Goal: Task Accomplishment & Management: Manage account settings

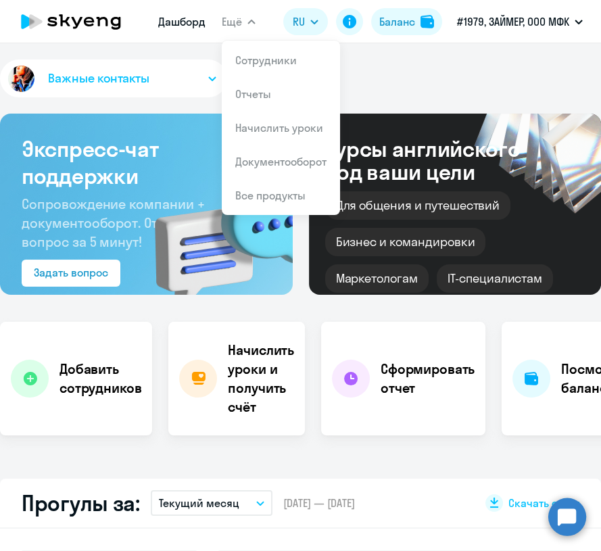
click at [269, 50] on li "Сотрудники" at bounding box center [281, 60] width 118 height 34
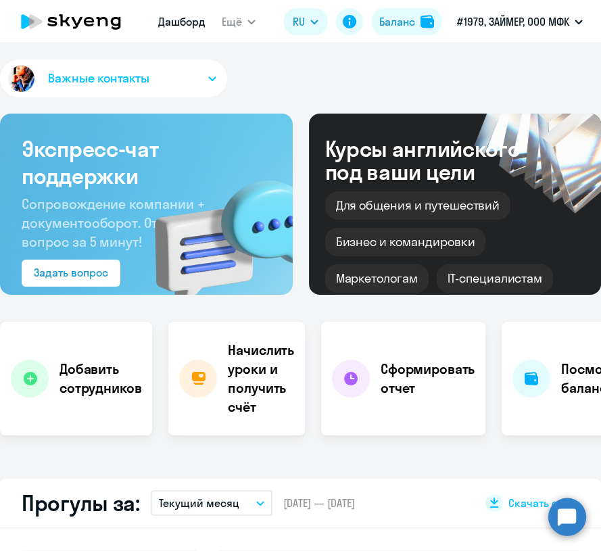
select select "30"
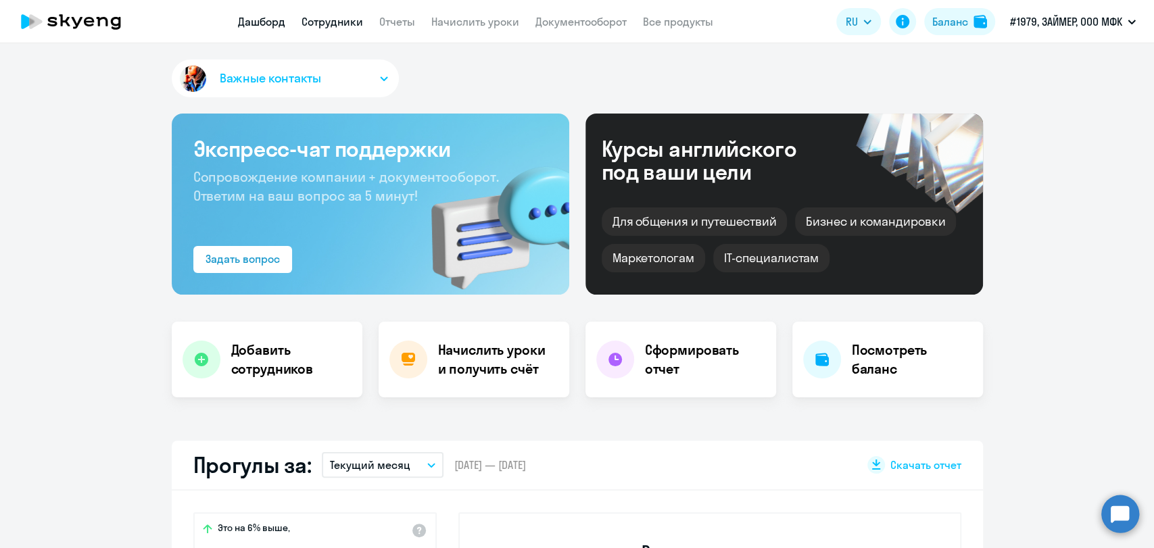
click at [329, 20] on link "Сотрудники" at bounding box center [333, 22] width 62 height 14
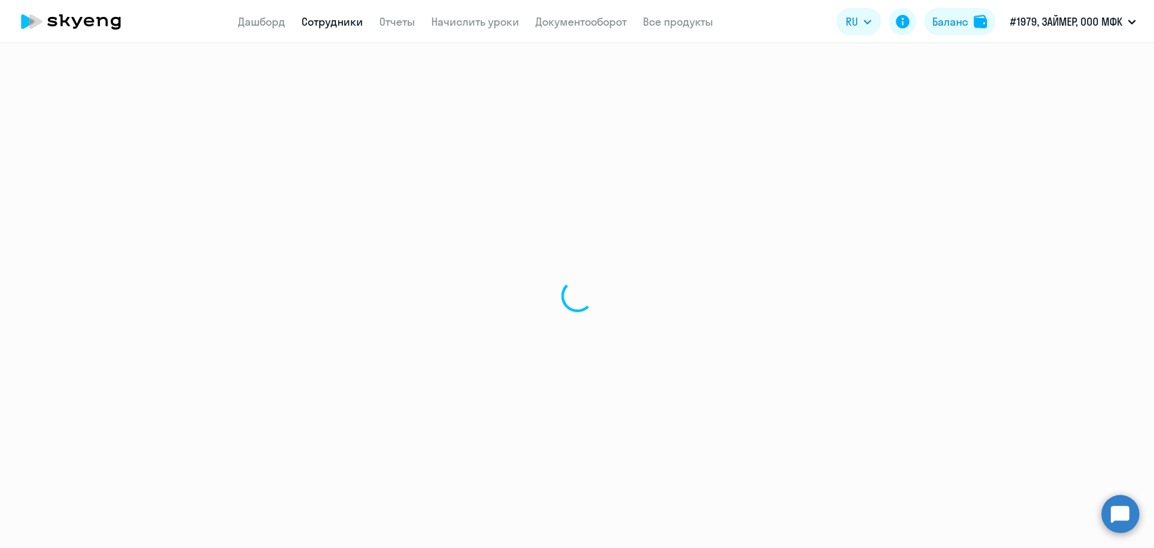
select select "30"
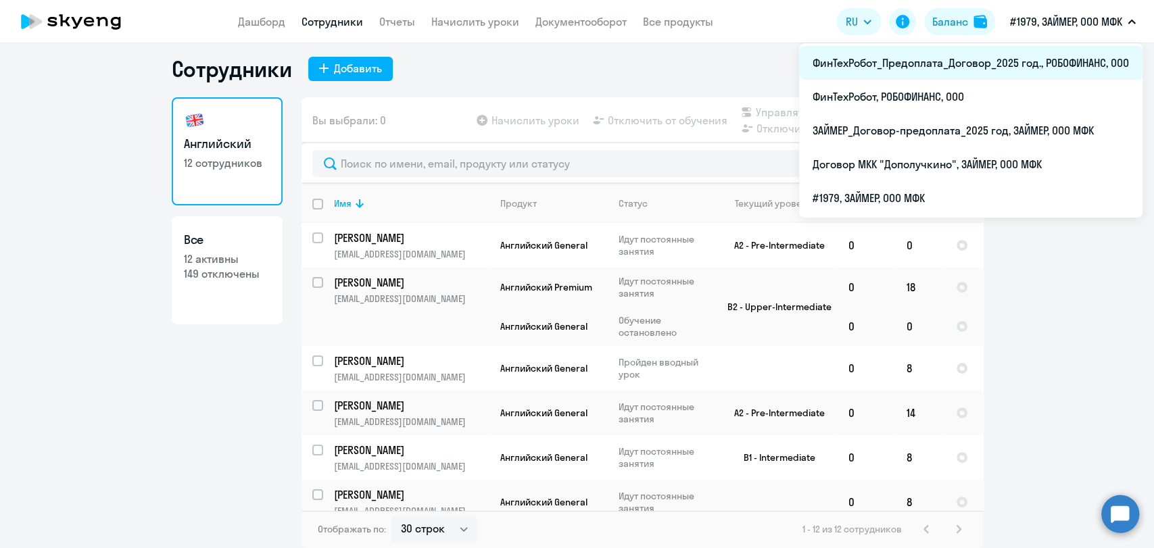
click at [600, 55] on li "ФинТехРобот_Предоплата_Договор_2025 год., РОБОФИНАНС, ООО" at bounding box center [970, 63] width 343 height 34
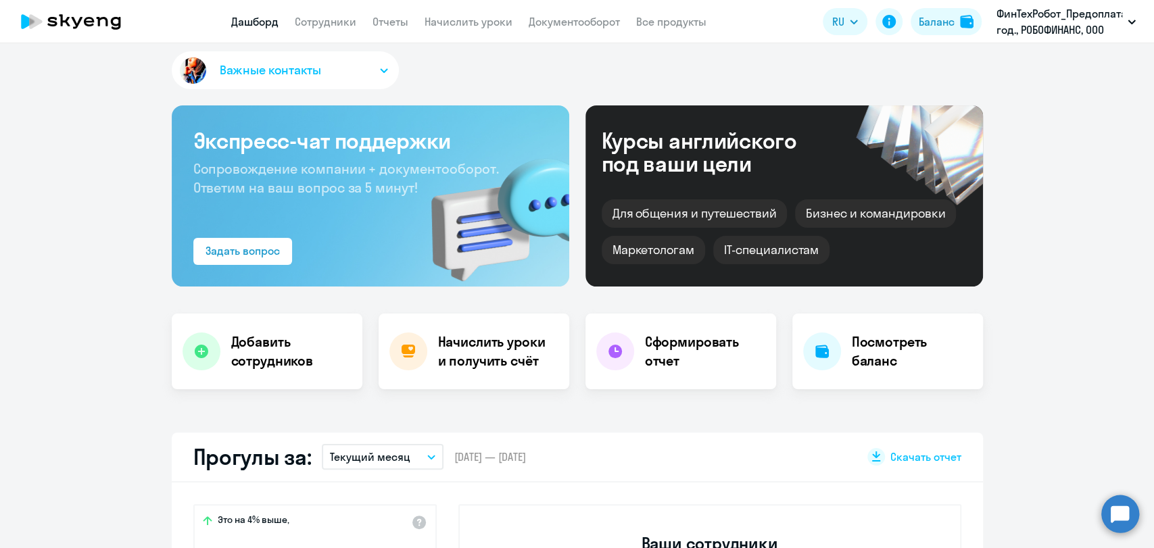
select select "30"
click at [323, 12] on app-header "Дашборд Сотрудники Отчеты Начислить уроки Документооборот Все продукты Дашборд …" at bounding box center [577, 21] width 1154 height 43
click at [335, 16] on link "Сотрудники" at bounding box center [326, 22] width 62 height 14
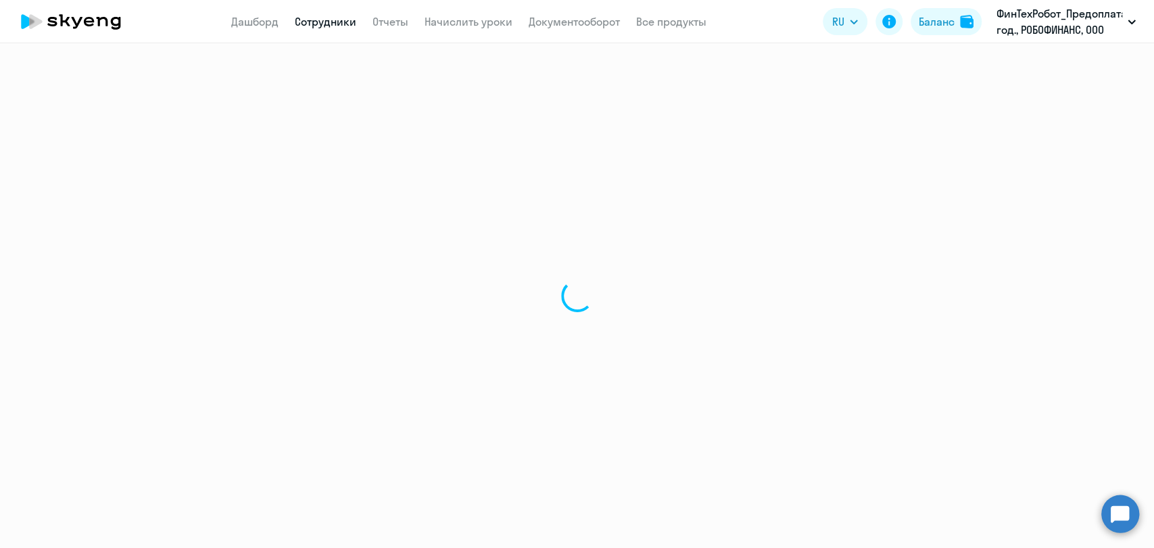
select select "30"
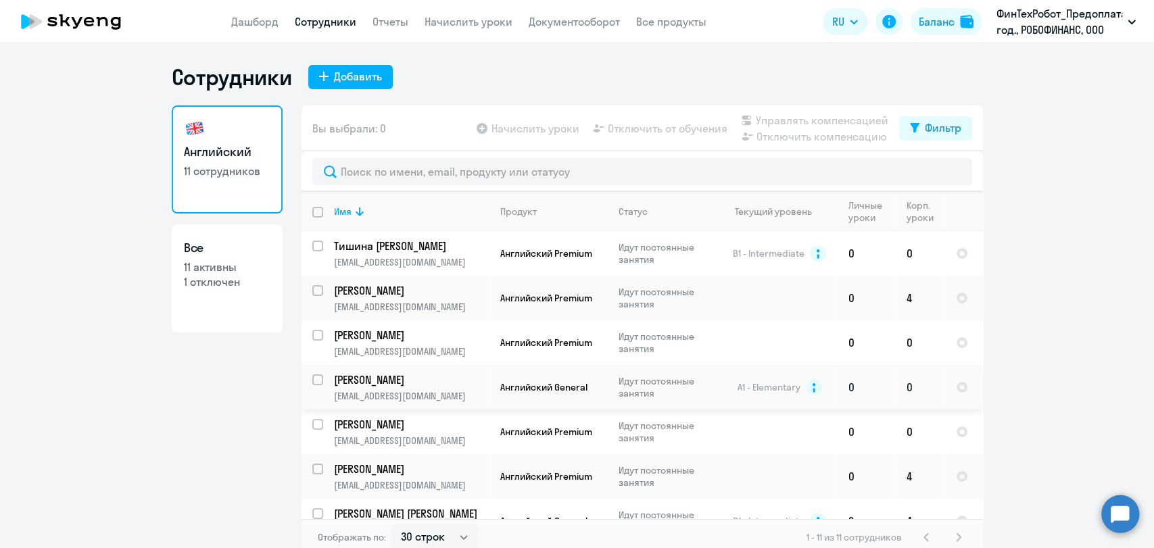
click at [356, 380] on p "[PERSON_NAME]" at bounding box center [410, 379] width 153 height 15
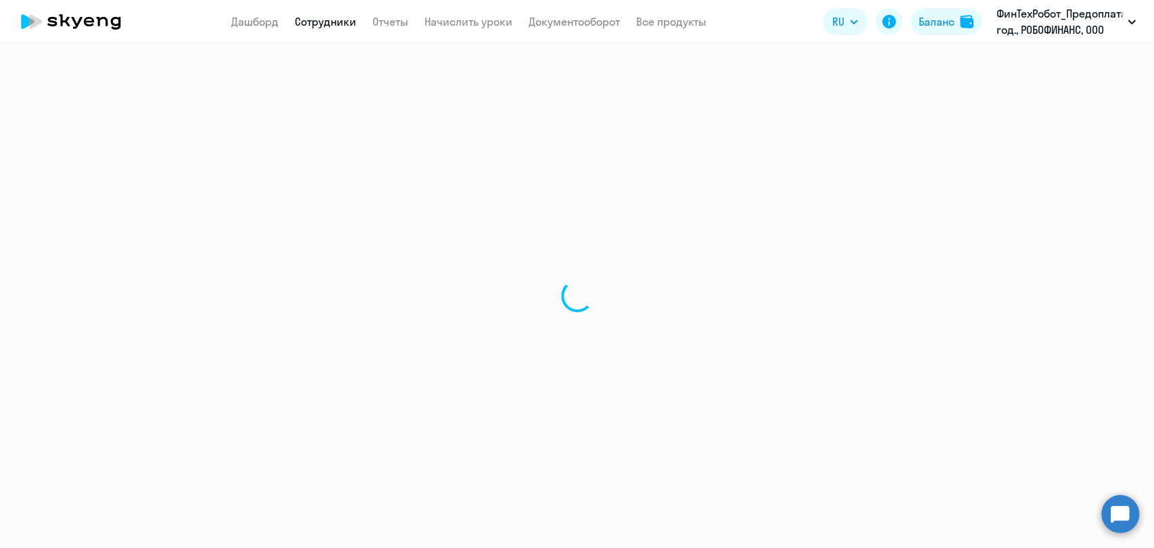
select select "english"
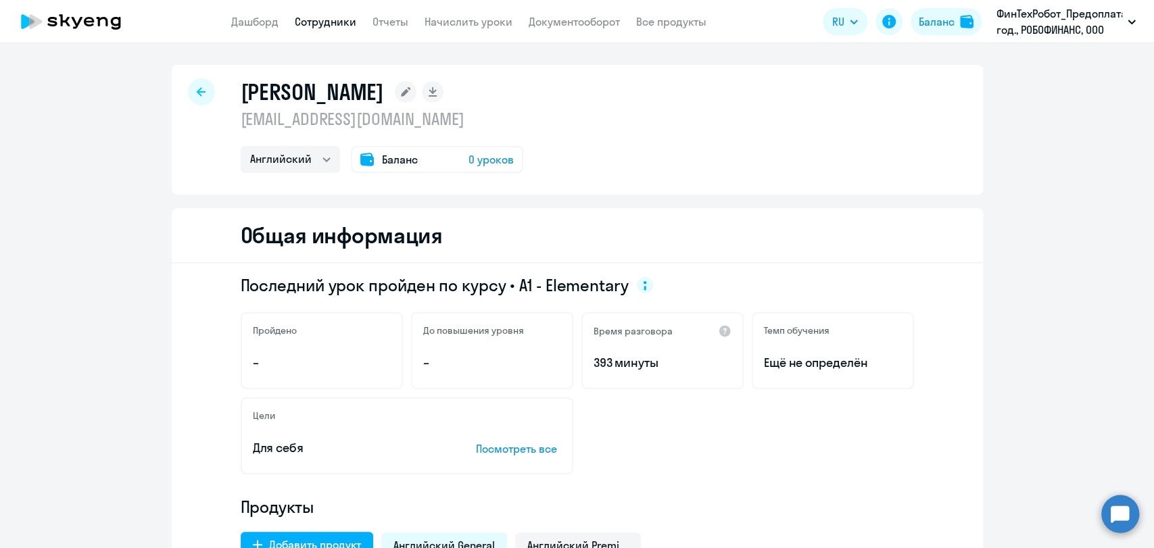
click at [205, 88] on div at bounding box center [201, 91] width 27 height 27
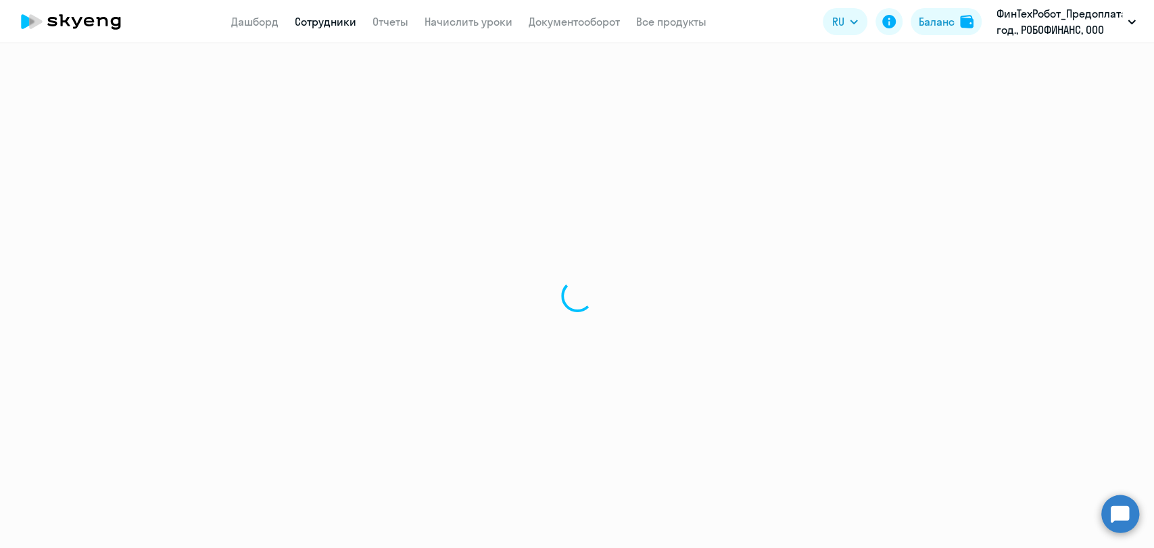
select select "30"
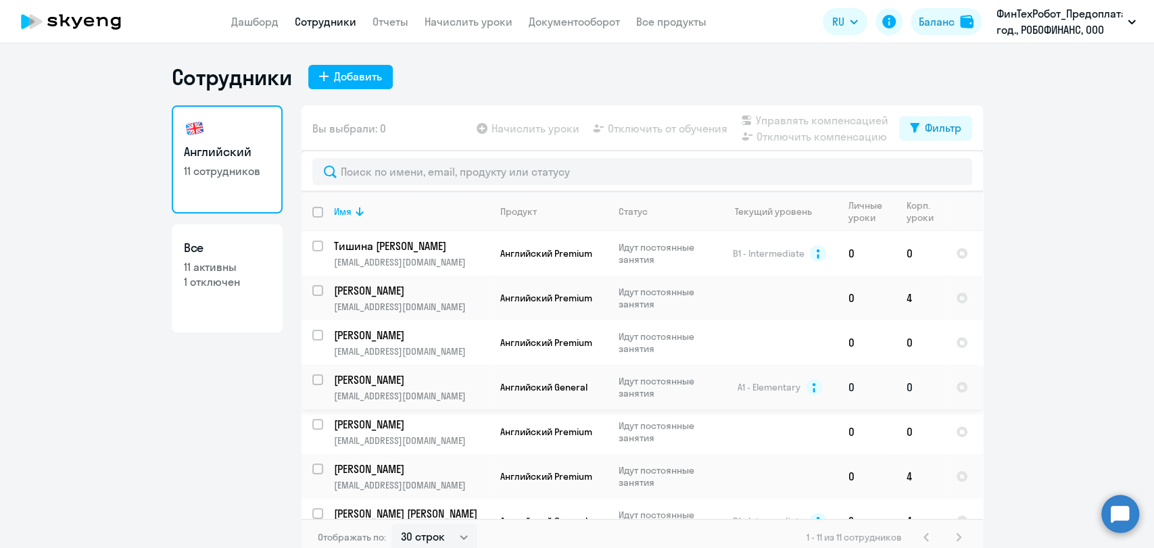
click at [314, 375] on input "select row 15228109" at bounding box center [325, 388] width 27 height 27
checkbox input "true"
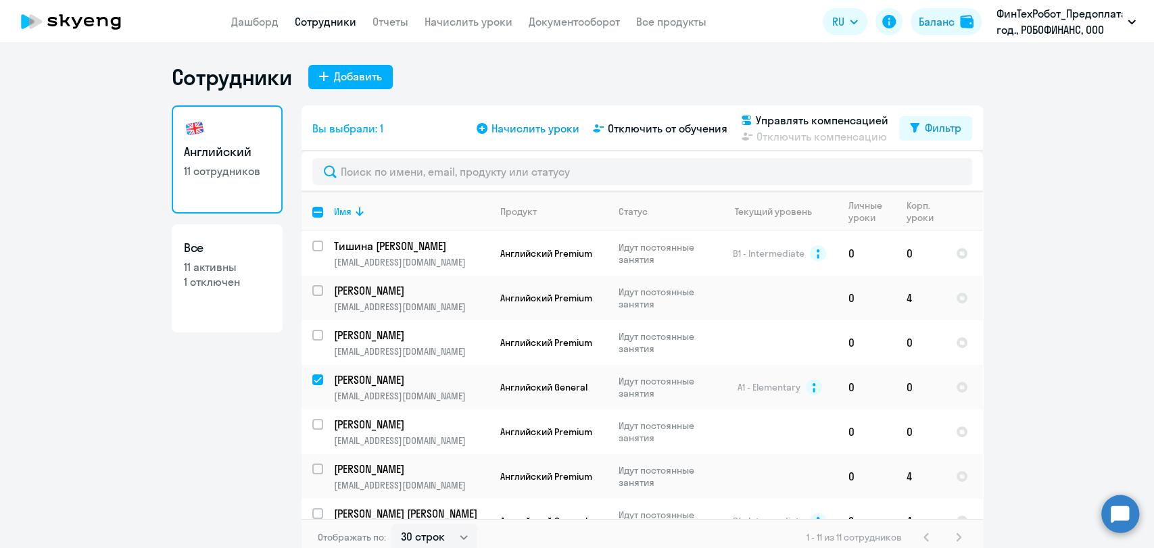
click at [531, 135] on span "Начислить уроки" at bounding box center [535, 128] width 88 height 16
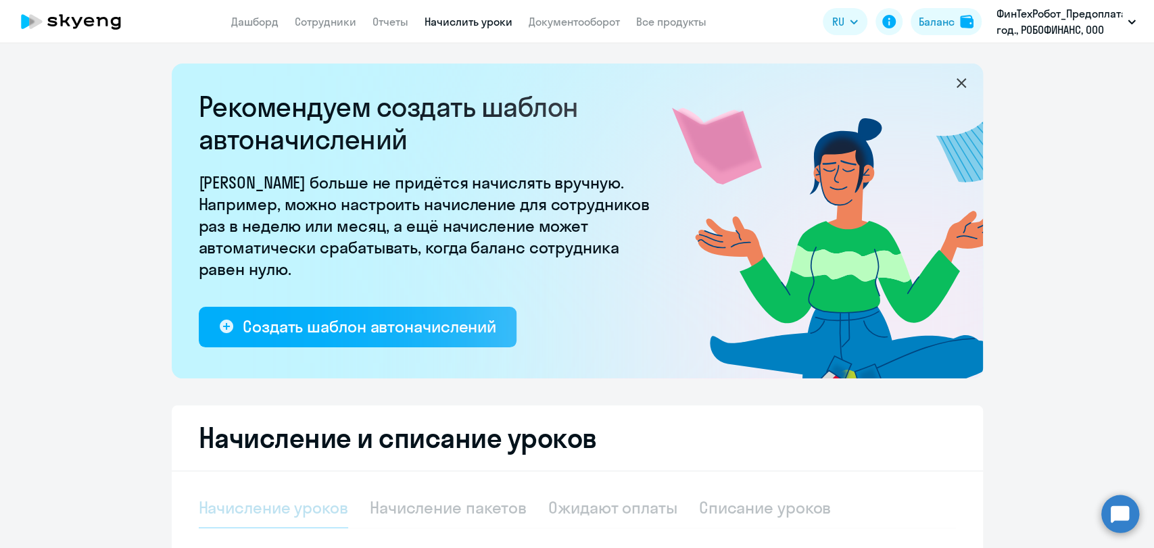
select select "10"
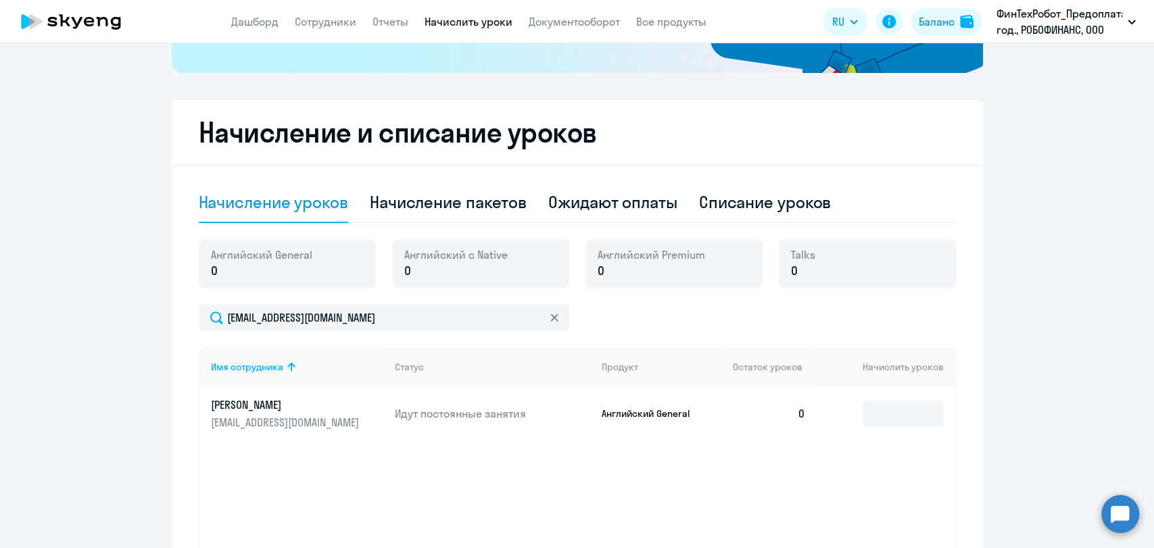
scroll to position [423, 0]
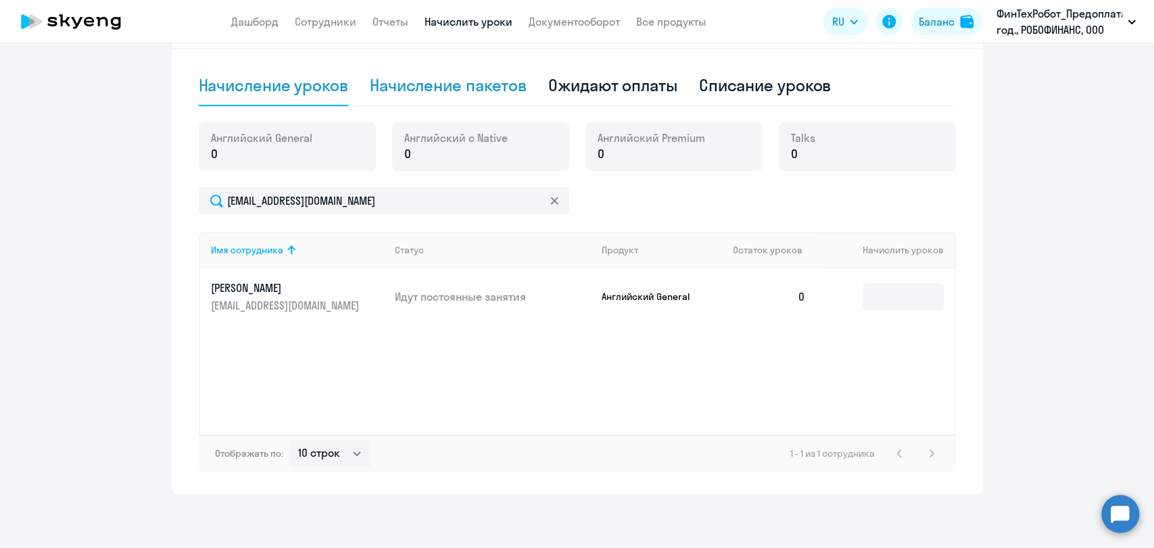
click at [464, 91] on div "Начисление пакетов" at bounding box center [448, 85] width 157 height 22
select select "10"
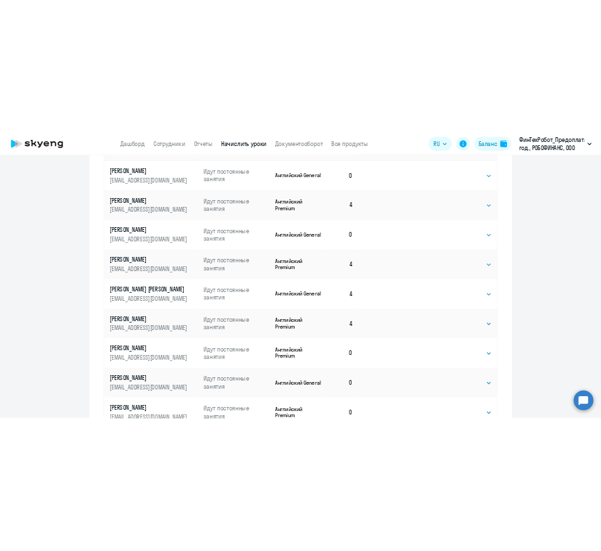
scroll to position [723, 0]
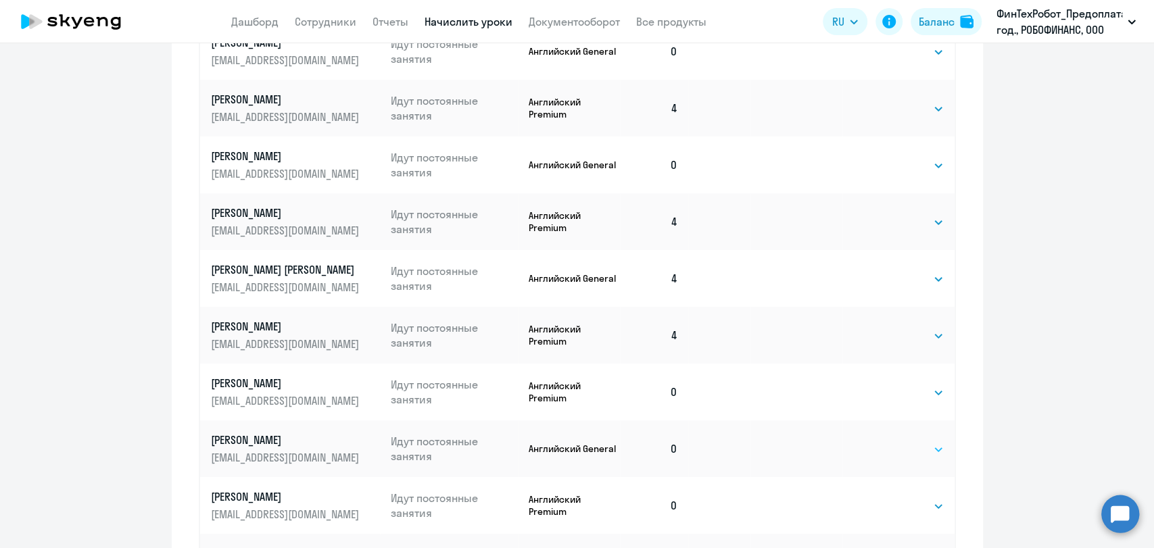
click at [600, 456] on select "Выбрать 4 8 16 32 64 96 128" at bounding box center [915, 449] width 55 height 16
select select "4"
click at [600, 441] on select "Выбрать 4 8 16 32 64 96 128" at bounding box center [915, 449] width 55 height 16
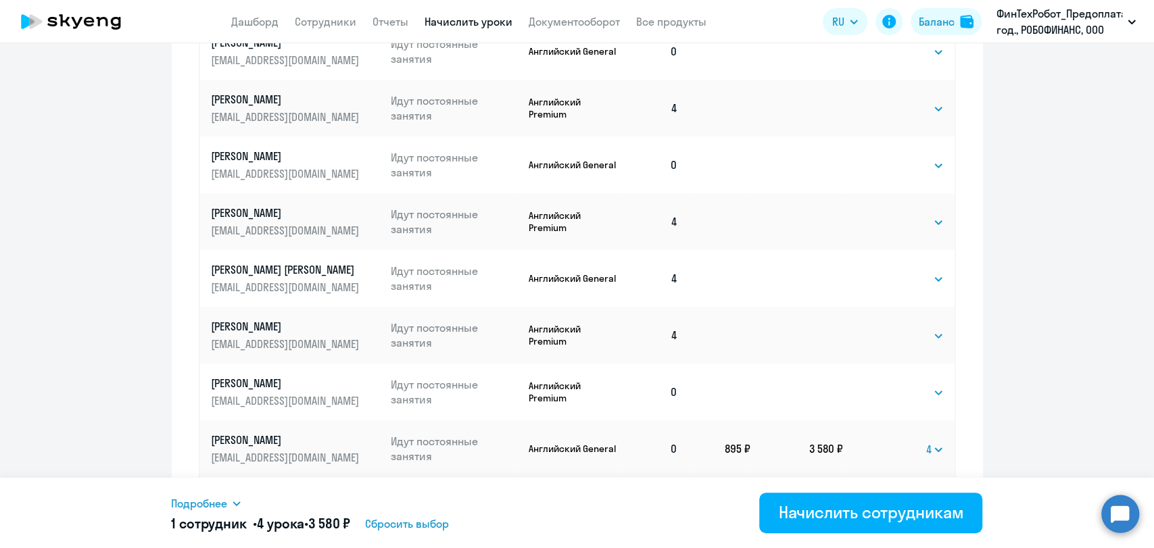
click at [230, 504] on div "Подробнее" at bounding box center [449, 504] width 557 height 16
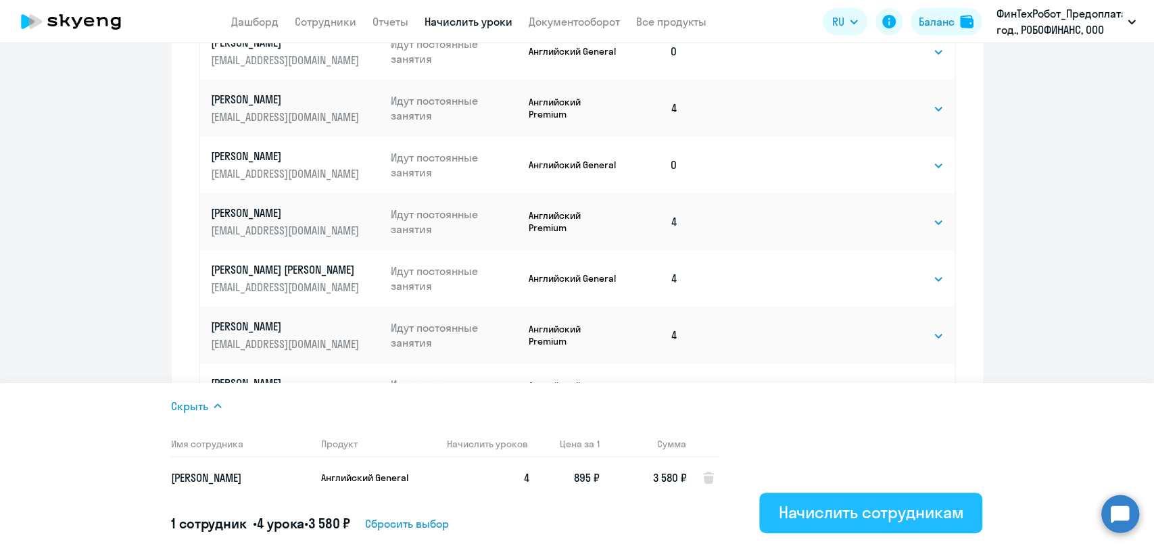
click at [600, 510] on div "Начислить сотрудникам" at bounding box center [870, 513] width 185 height 22
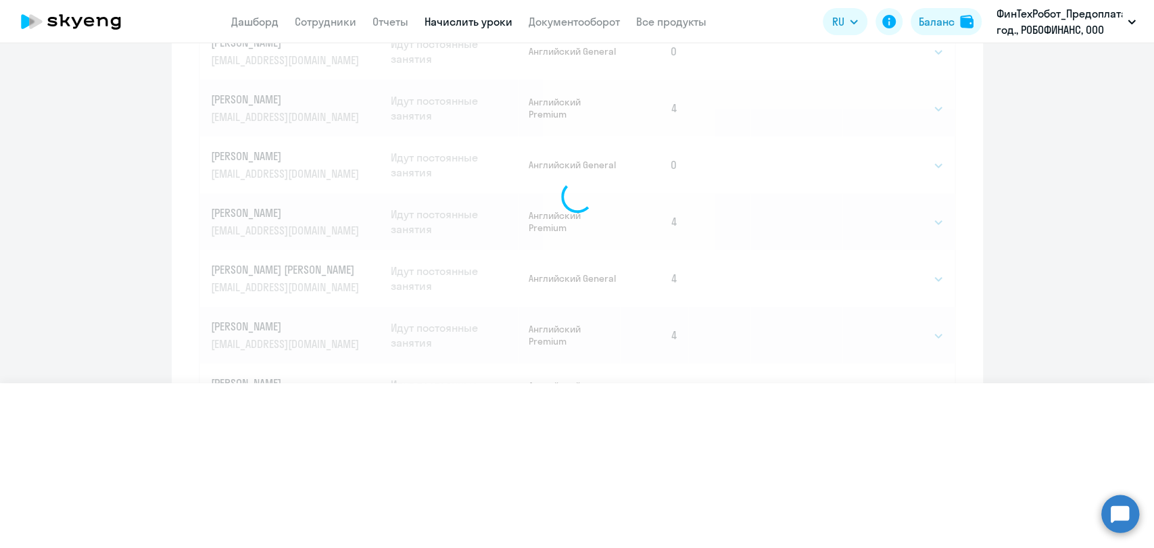
select select
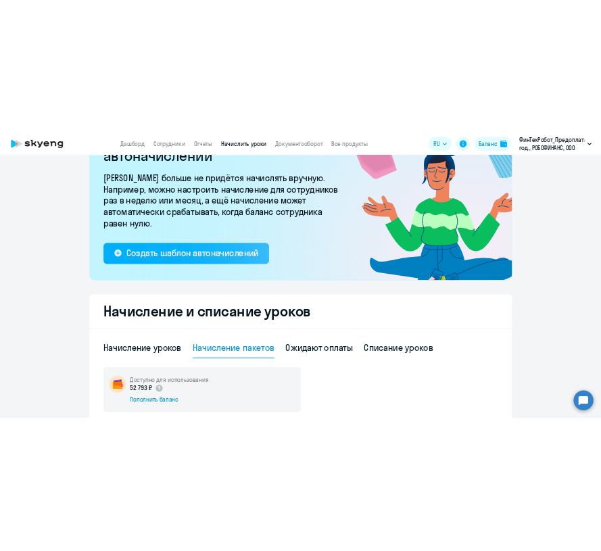
scroll to position [0, 0]
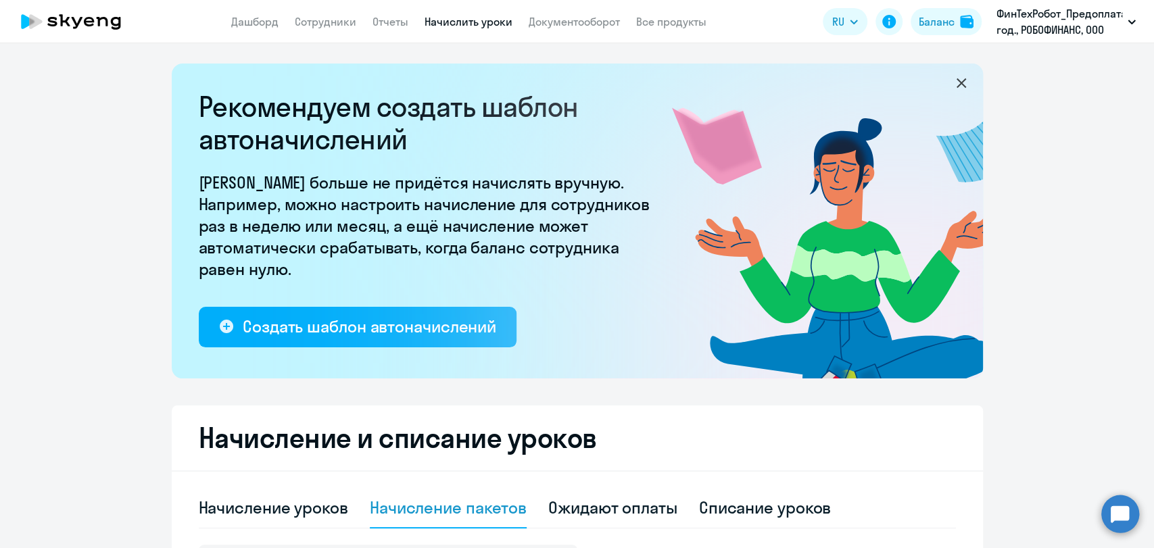
click at [82, 23] on icon at bounding box center [70, 22] width 119 height 34
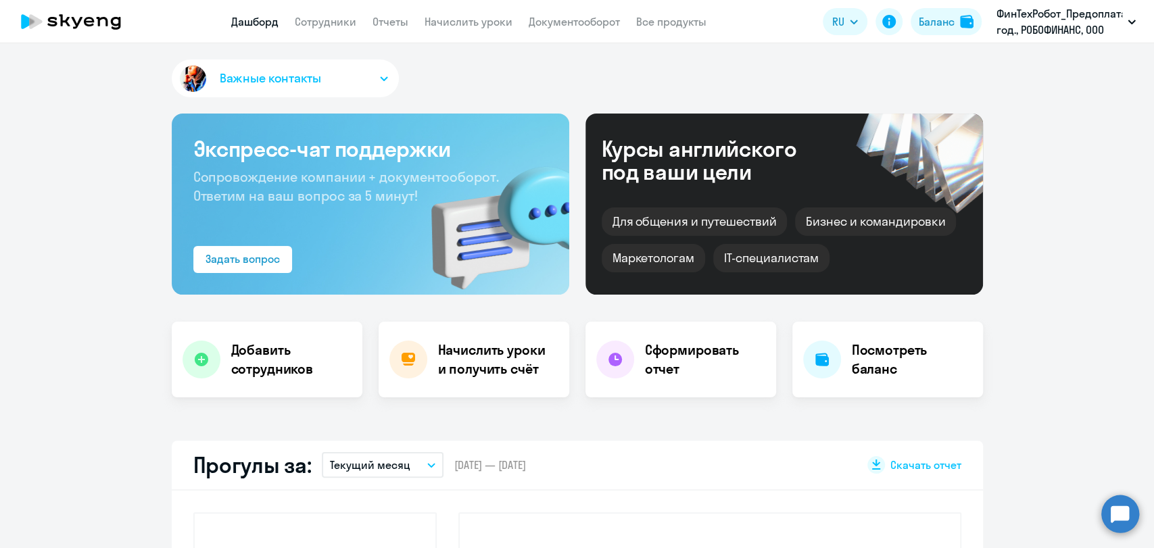
select select "30"
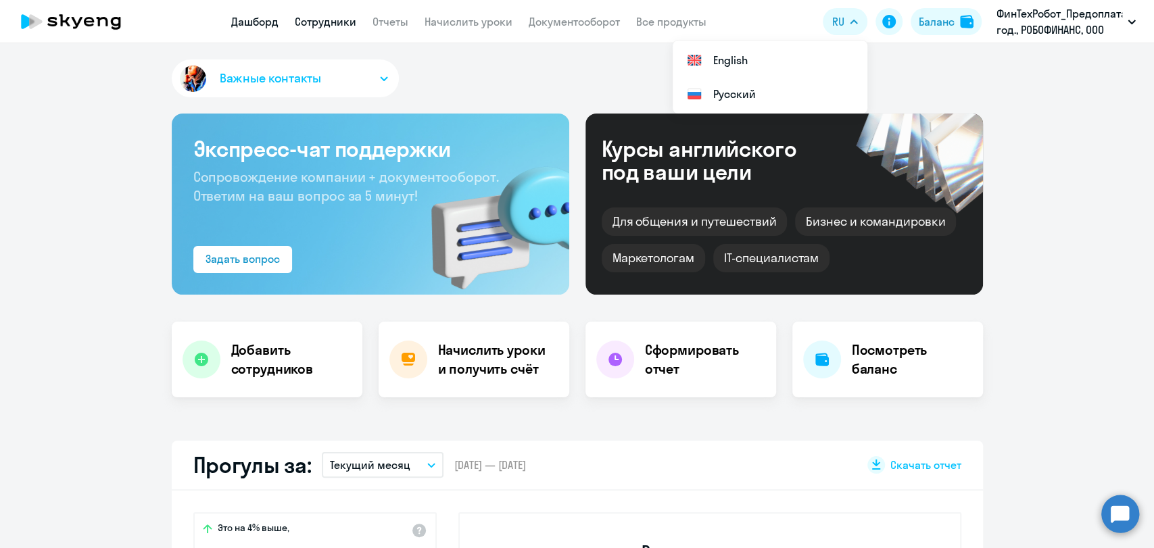
click at [320, 24] on link "Сотрудники" at bounding box center [326, 22] width 62 height 14
select select "30"
